Goal: Task Accomplishment & Management: Manage account settings

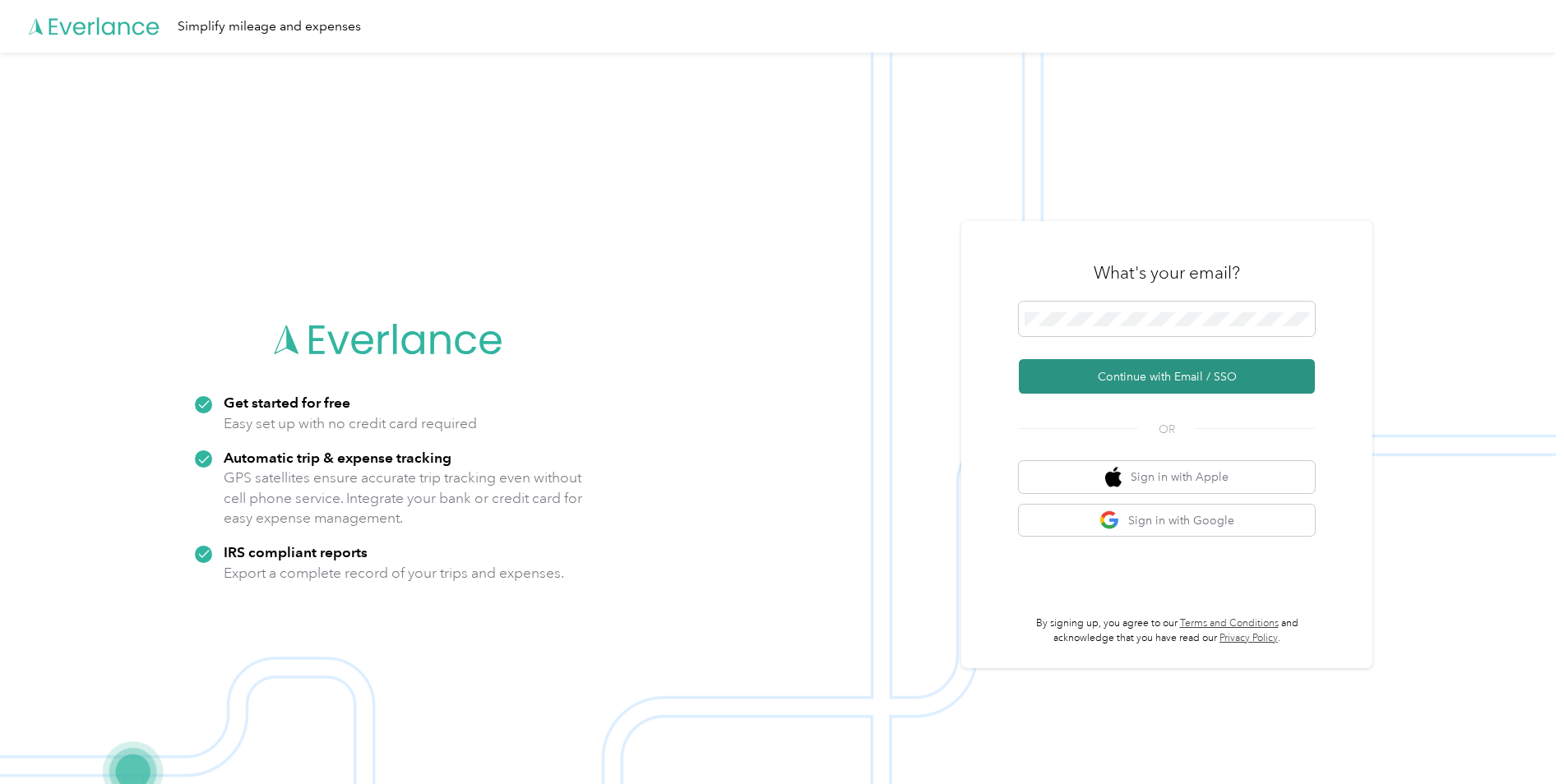
click at [1071, 374] on button "Continue with Email / SSO" at bounding box center [1166, 377] width 296 height 34
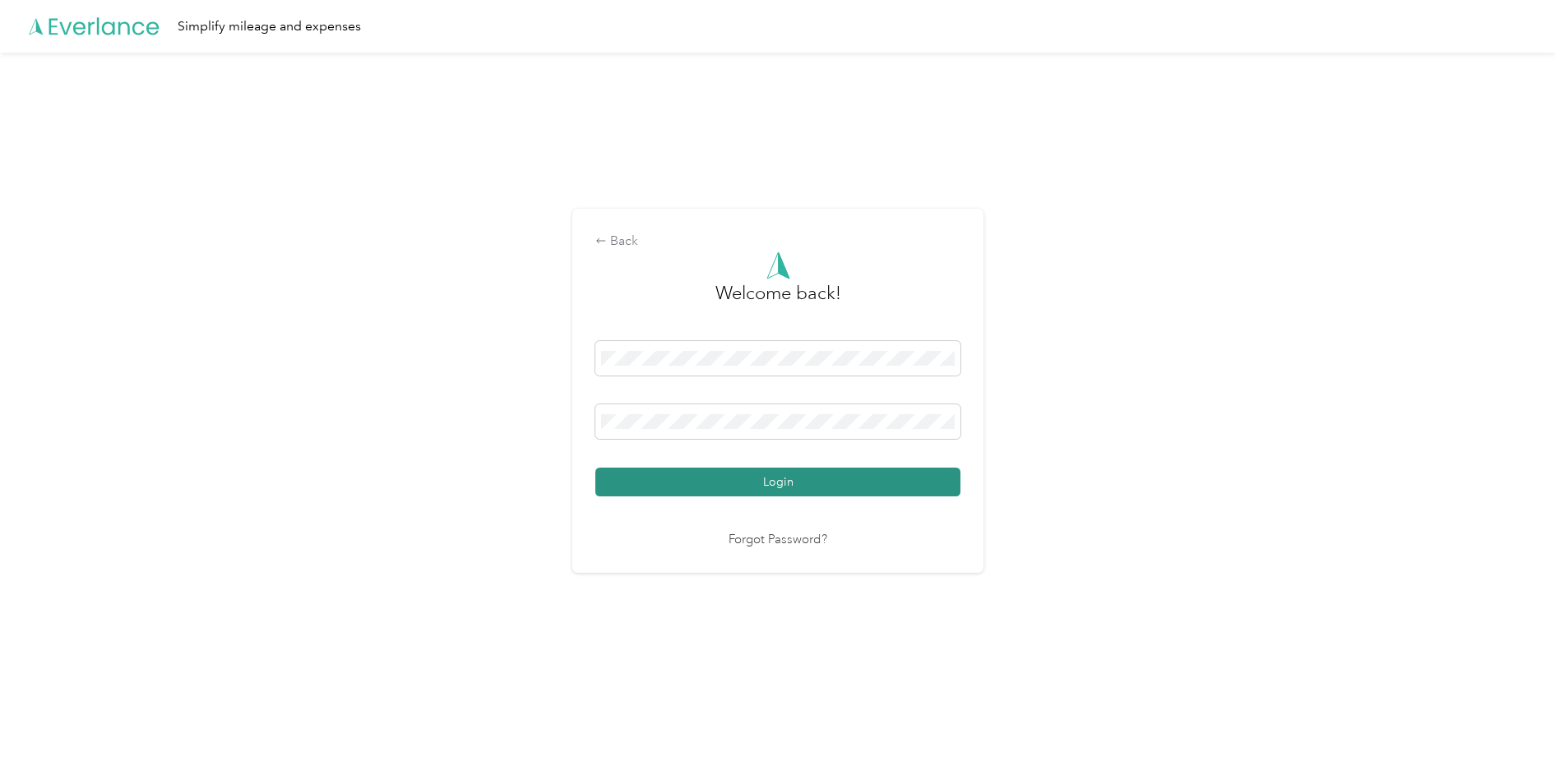
click at [815, 482] on button "Login" at bounding box center [777, 481] width 365 height 28
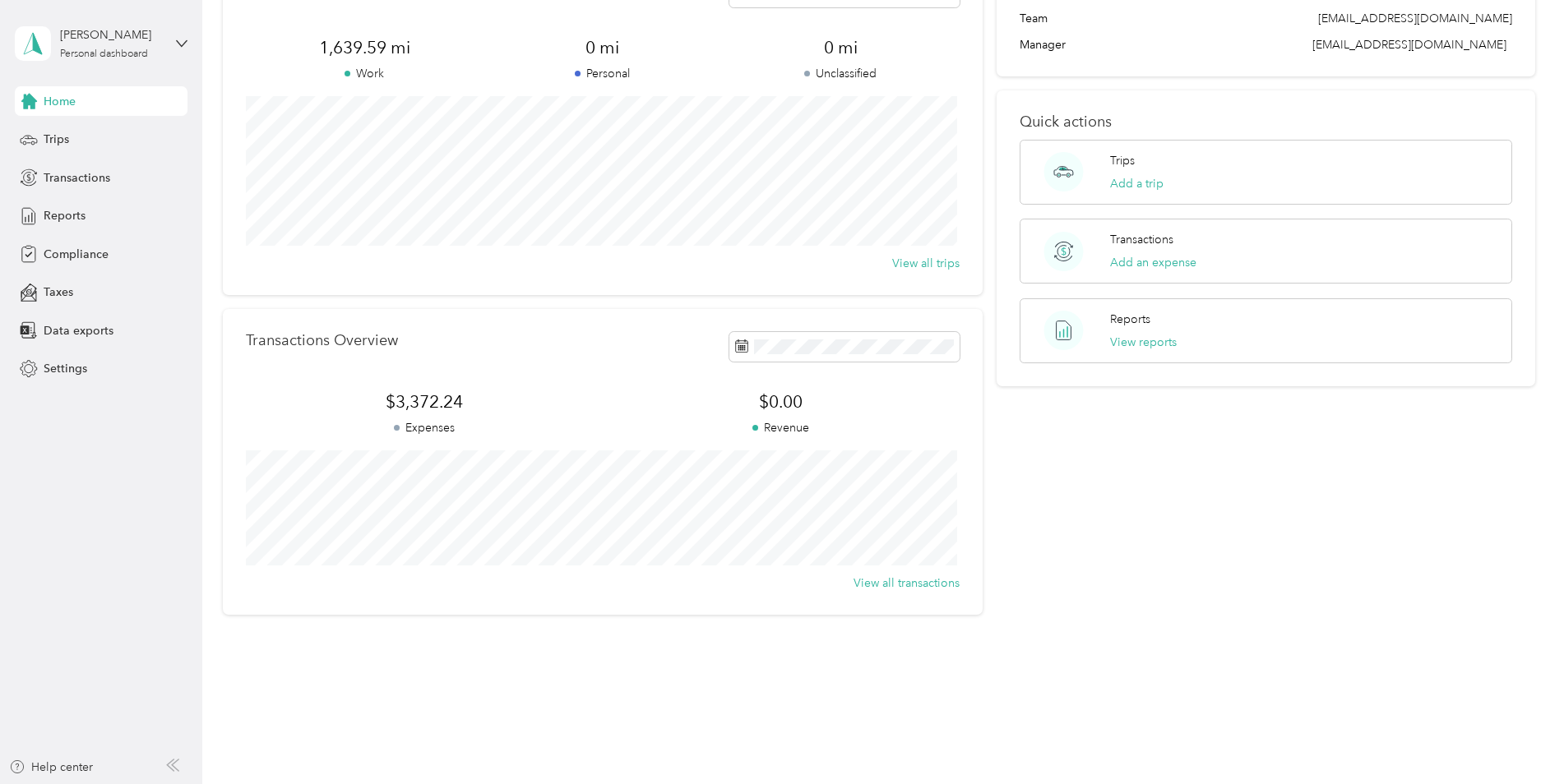
scroll to position [34, 0]
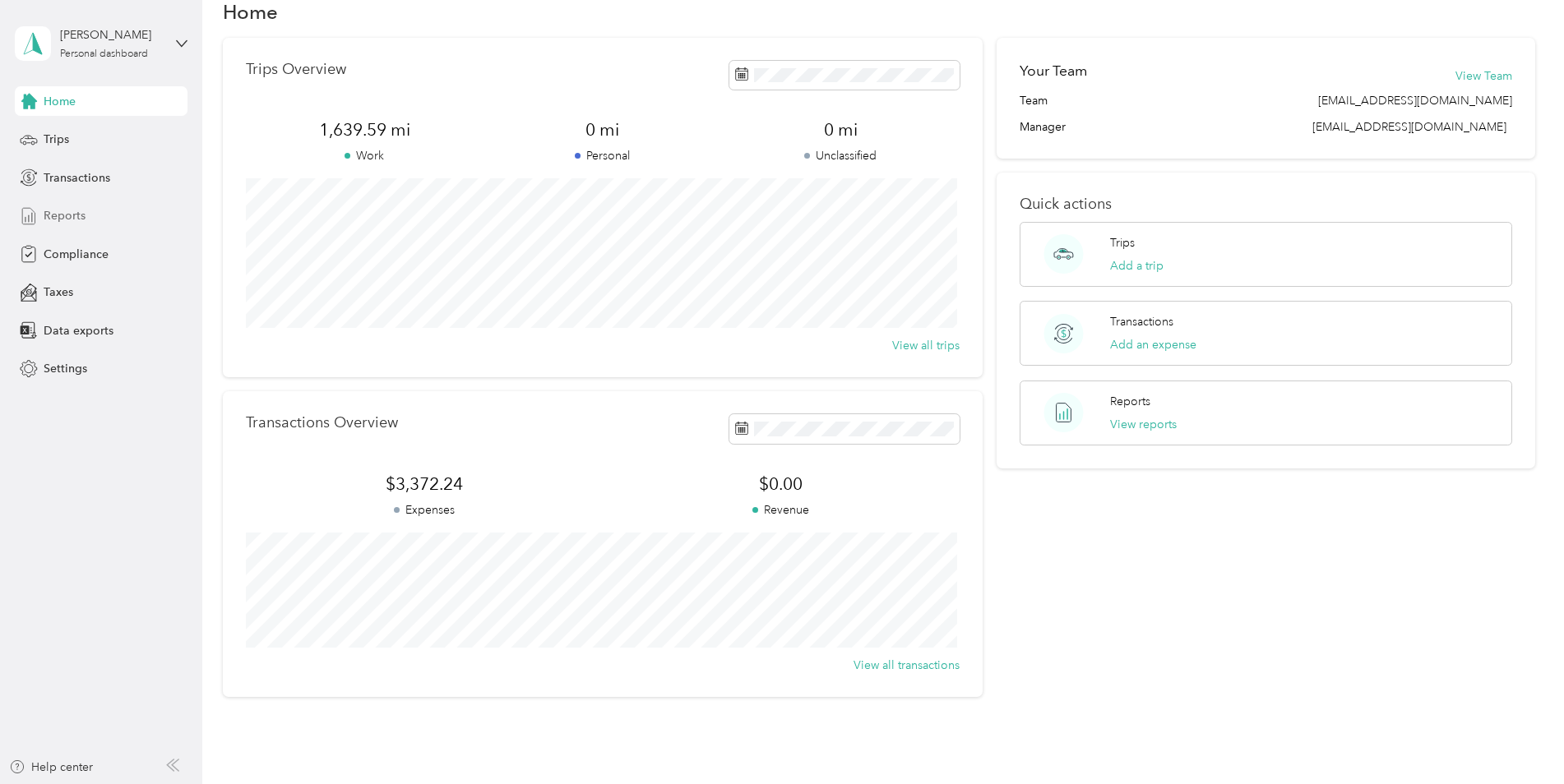
click at [75, 219] on span "Reports" at bounding box center [65, 216] width 42 height 17
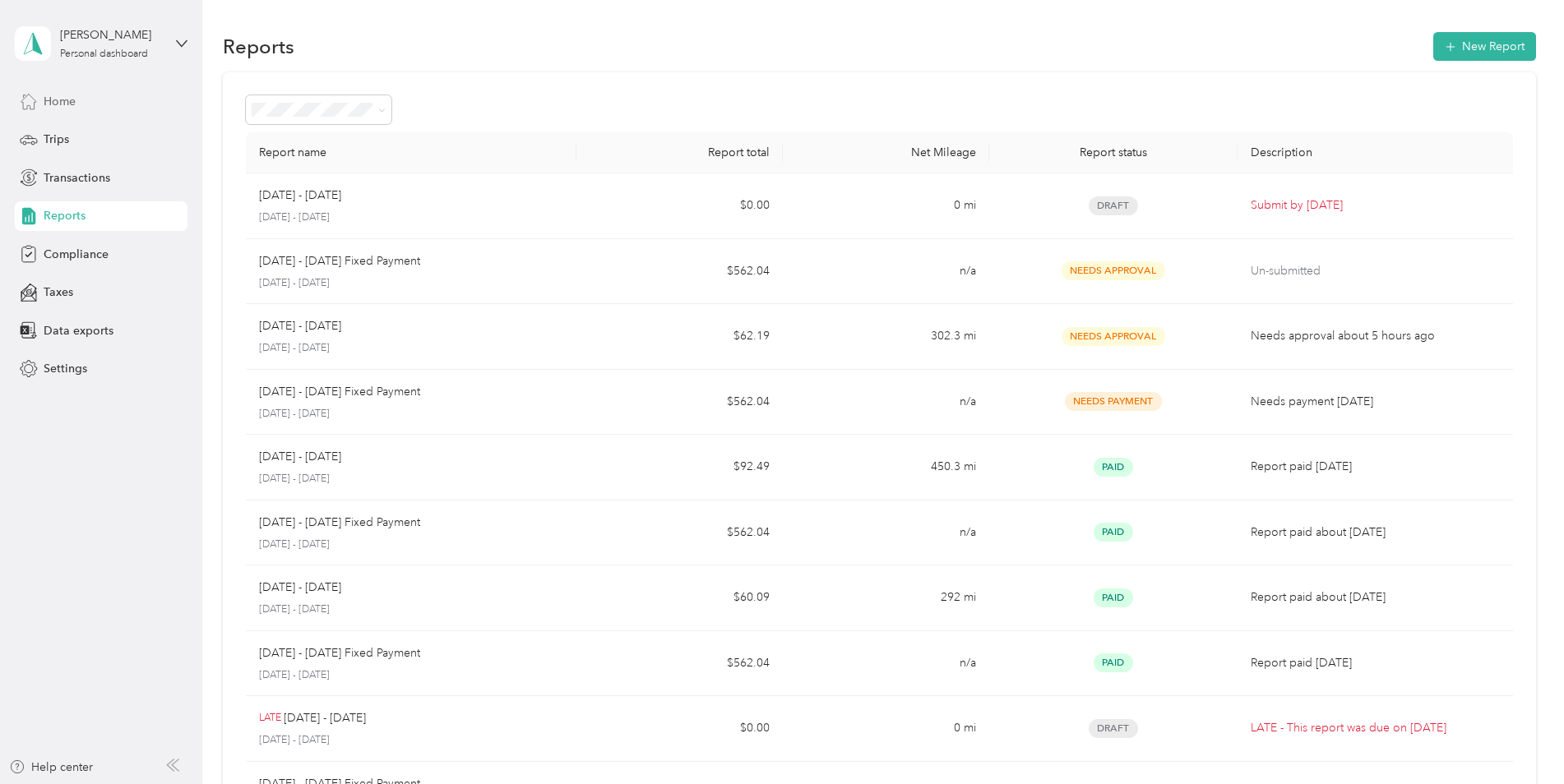
click at [61, 101] on span "Home" at bounding box center [60, 102] width 32 height 17
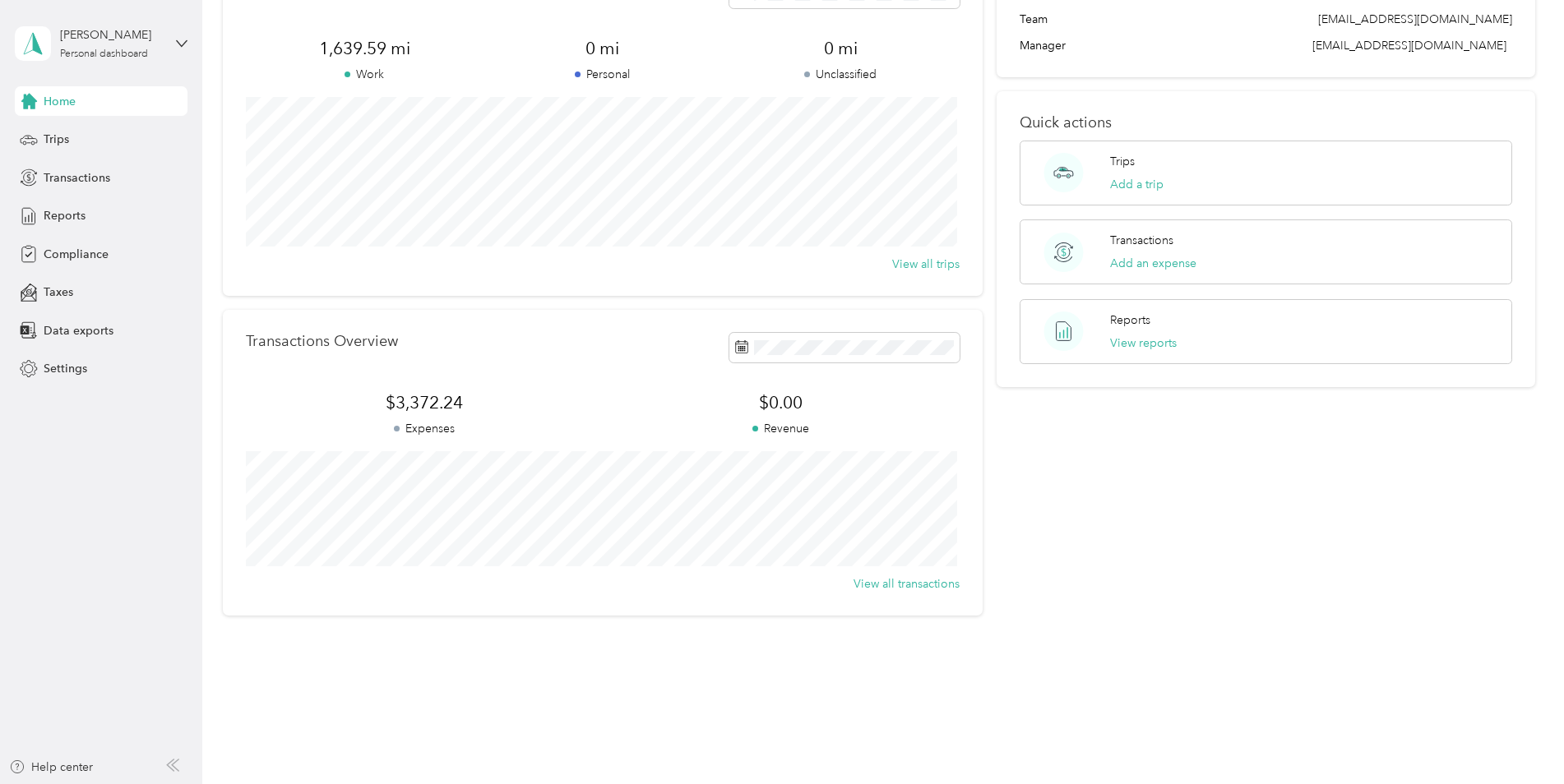
scroll to position [116, 0]
